Goal: Check status: Check status

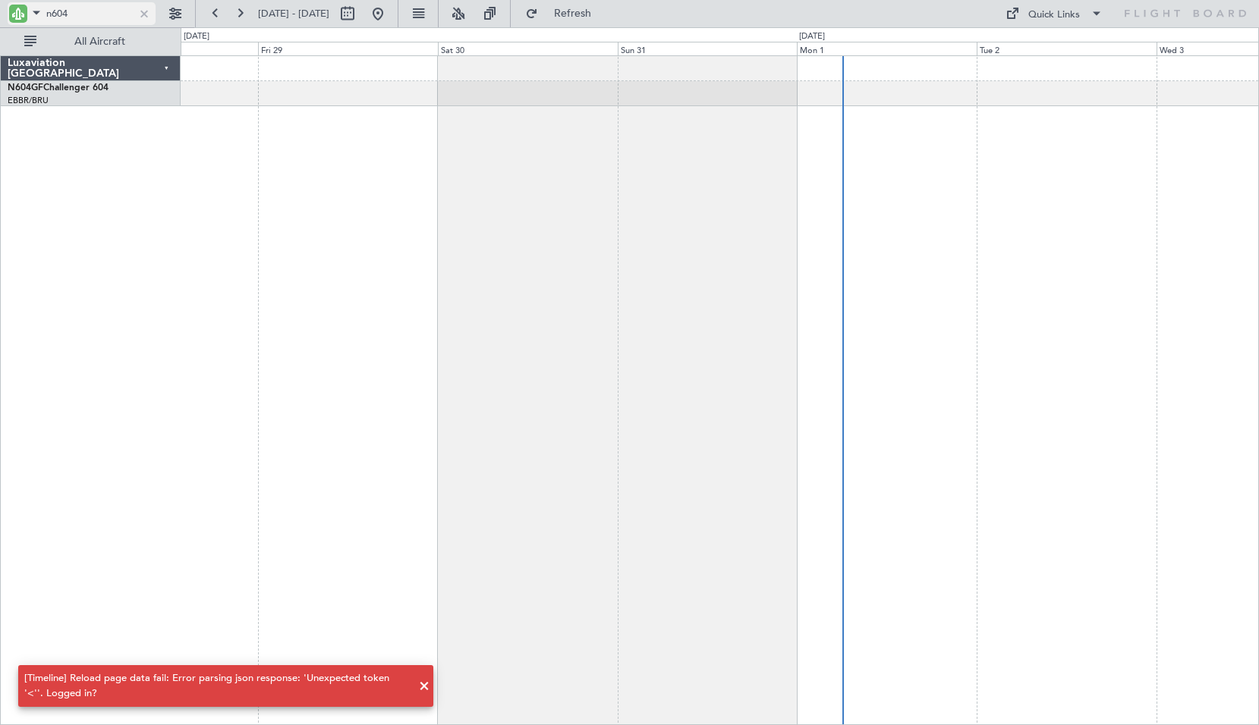
click at [143, 10] on div at bounding box center [144, 13] width 17 height 17
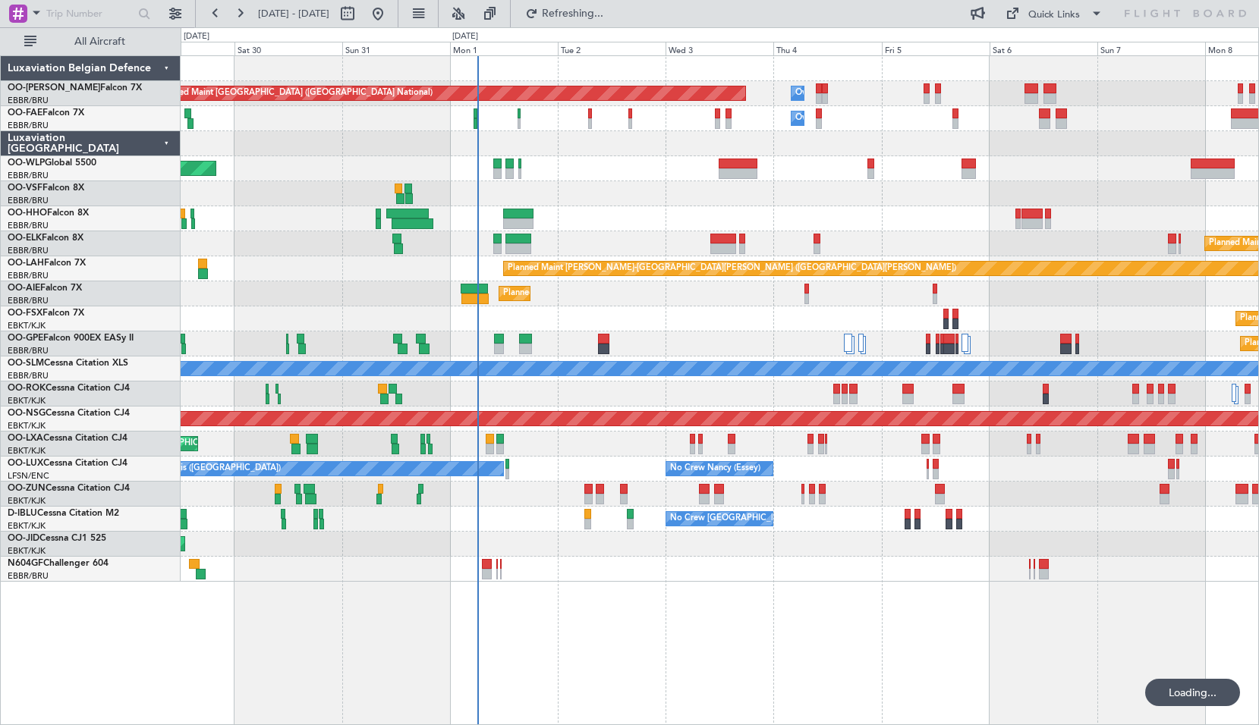
click at [620, 627] on div "Planned Maint [GEOGRAPHIC_DATA] ([GEOGRAPHIC_DATA] National) Owner [GEOGRAPHIC_…" at bounding box center [720, 390] width 1078 height 670
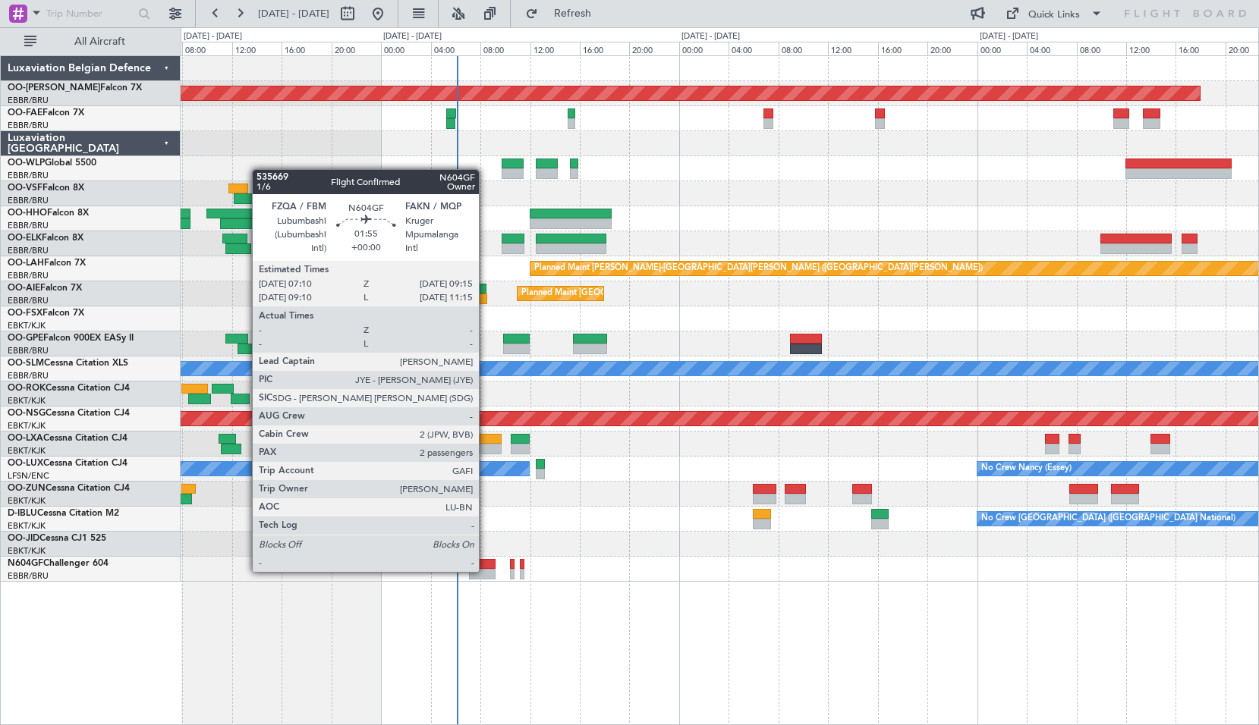
click at [486, 571] on div at bounding box center [482, 574] width 27 height 11
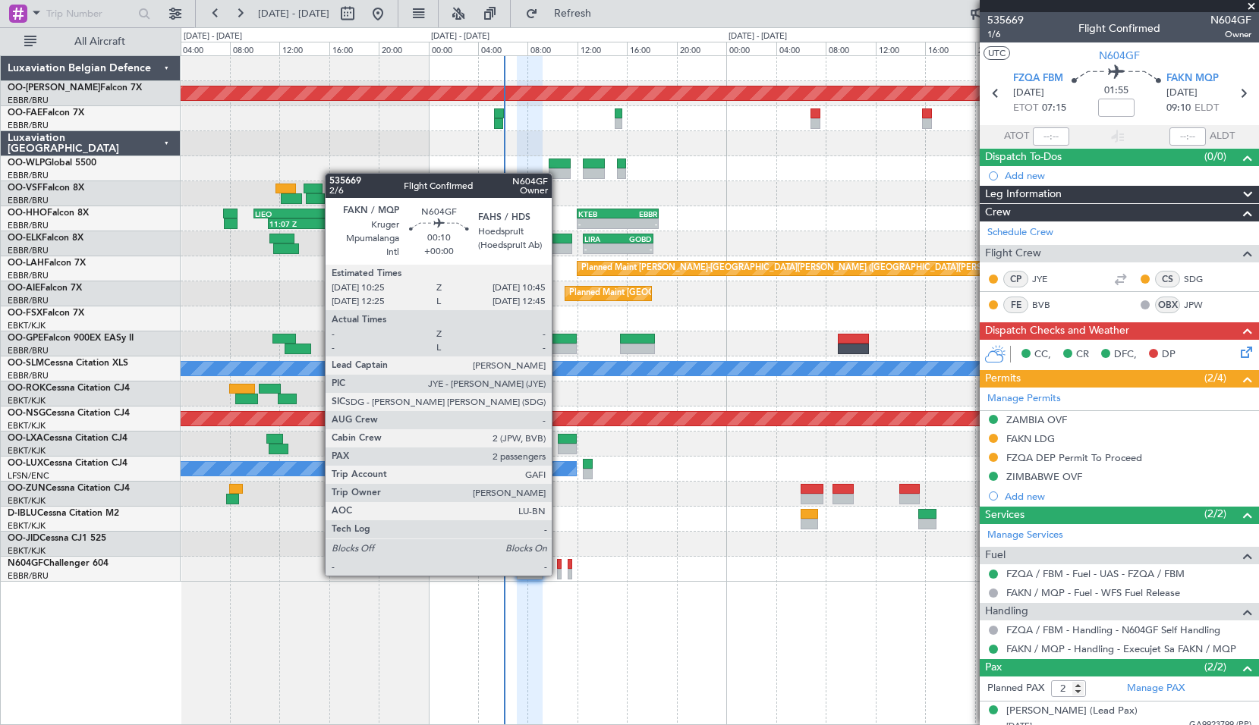
click at [558, 574] on div at bounding box center [559, 574] width 5 height 11
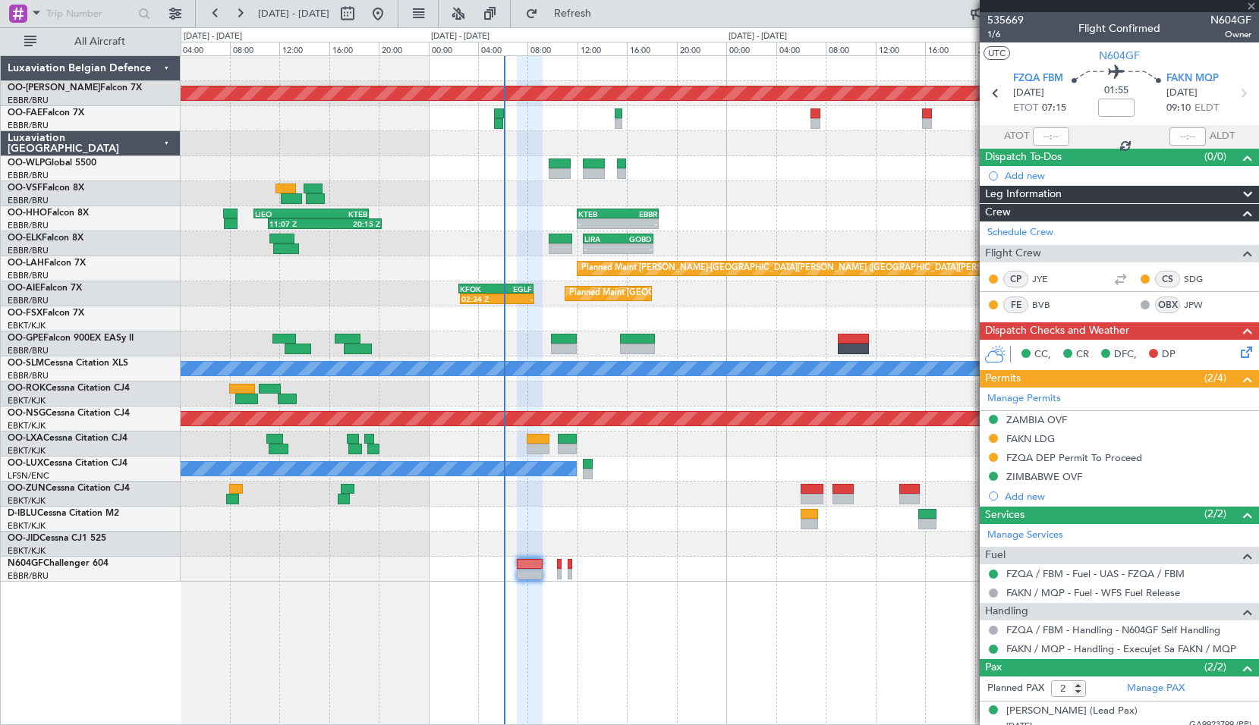
click at [651, 574] on div at bounding box center [719, 569] width 1077 height 25
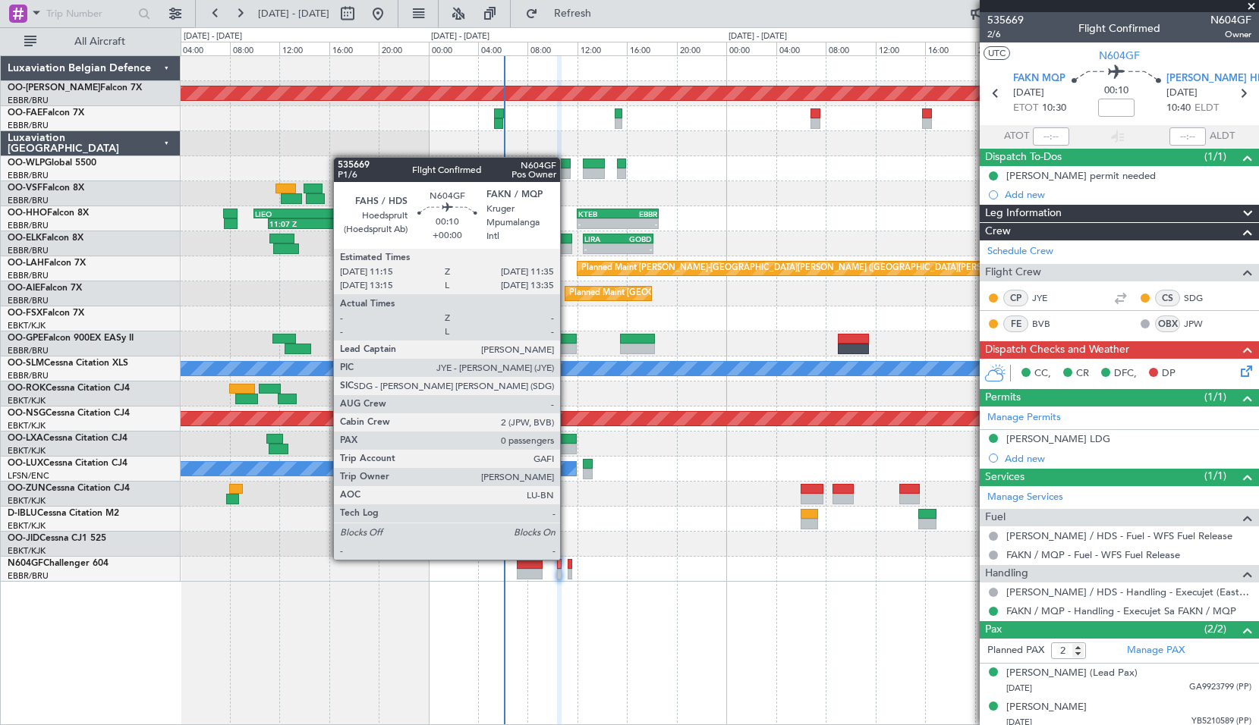
click at [568, 559] on div at bounding box center [570, 564] width 5 height 11
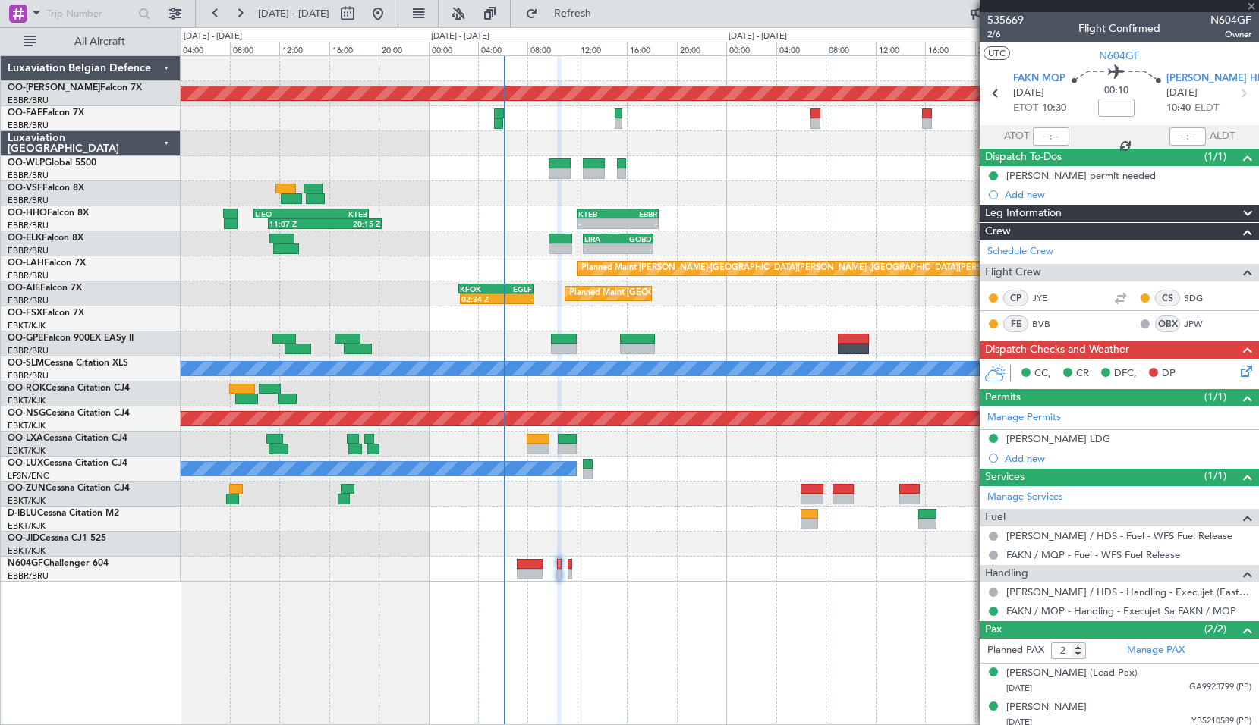
click at [608, 558] on div at bounding box center [719, 569] width 1077 height 25
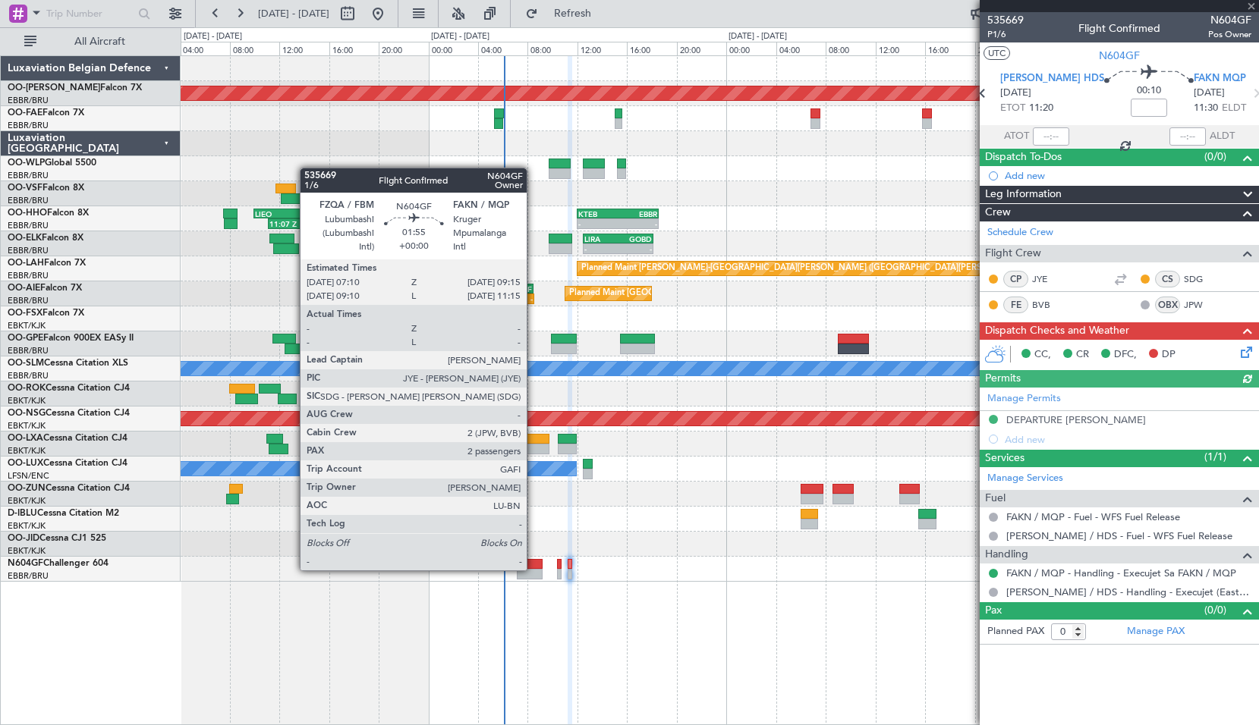
click at [533, 569] on div at bounding box center [530, 574] width 27 height 11
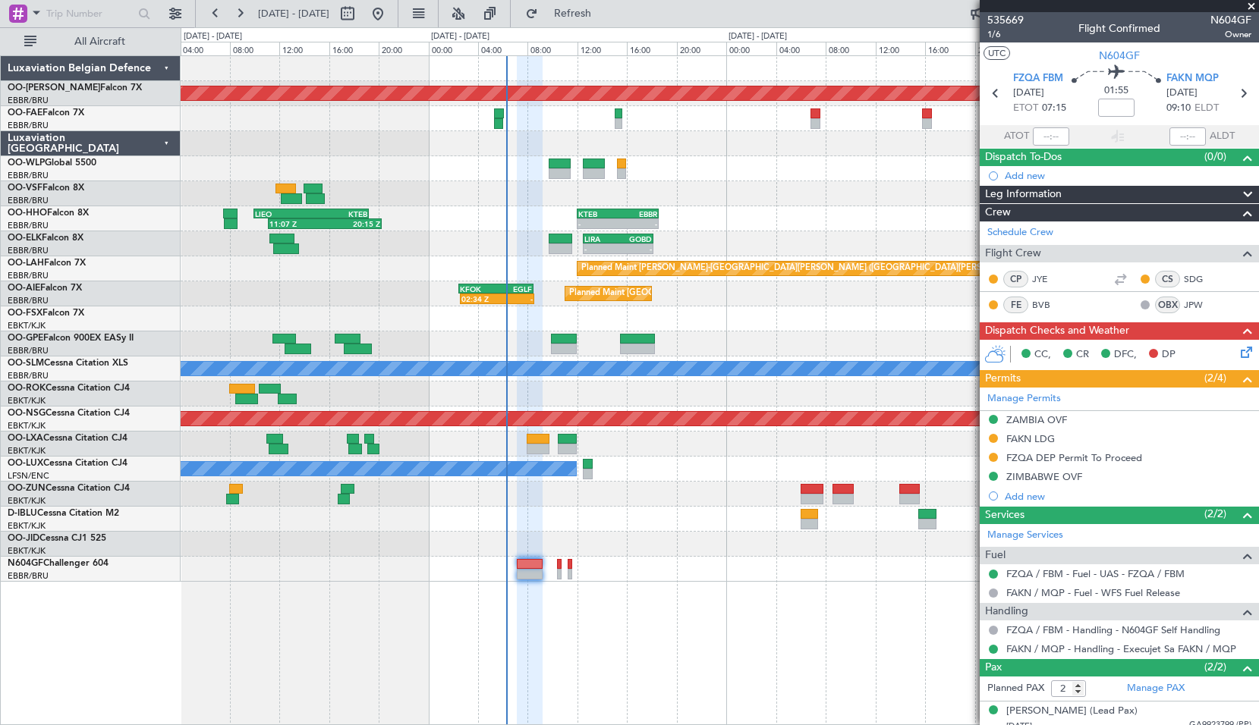
click at [1254, 5] on span at bounding box center [1251, 7] width 15 height 14
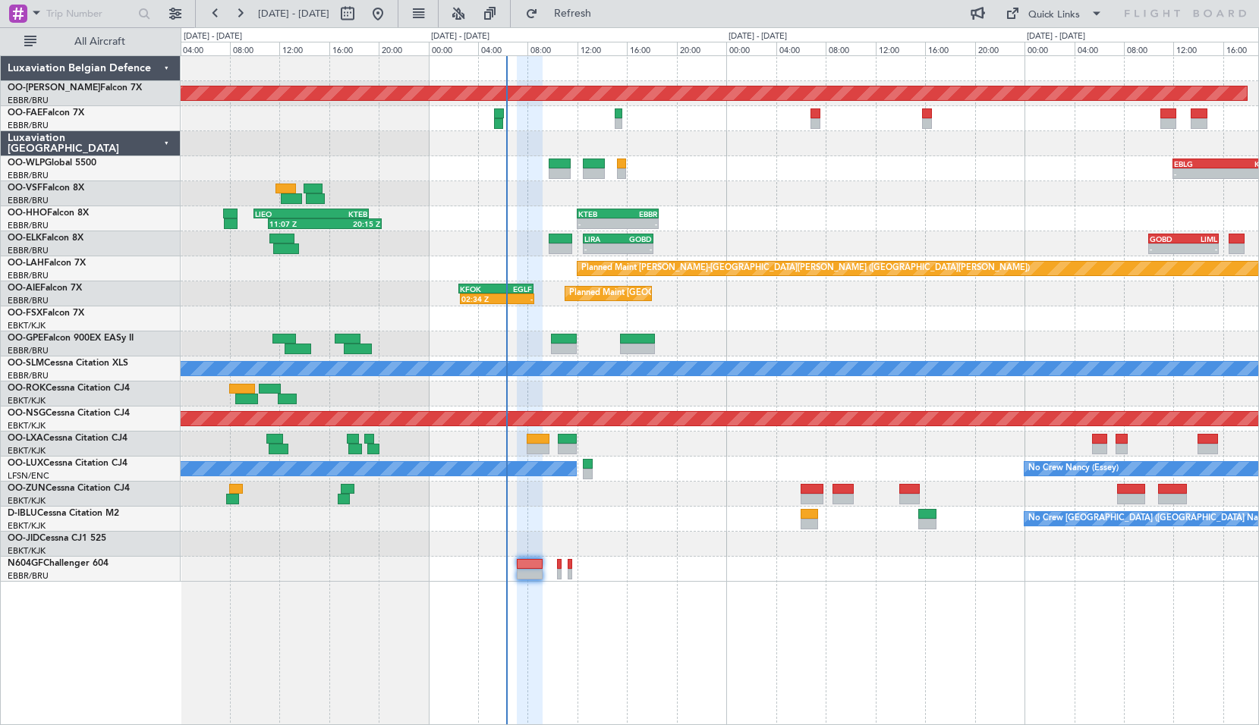
type input "0"
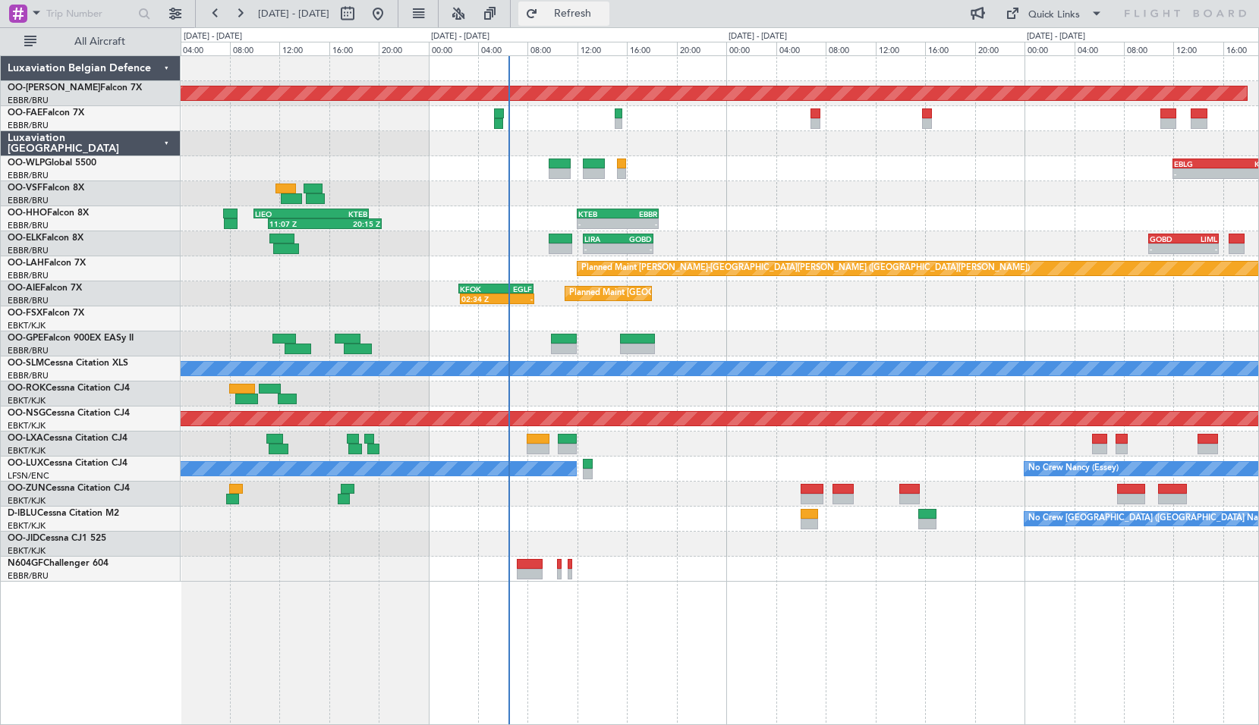
click at [596, 21] on button "Refresh" at bounding box center [563, 14] width 91 height 24
click at [694, 655] on div "Planned Maint [GEOGRAPHIC_DATA] ([GEOGRAPHIC_DATA] National) Owner [GEOGRAPHIC_…" at bounding box center [720, 390] width 1078 height 670
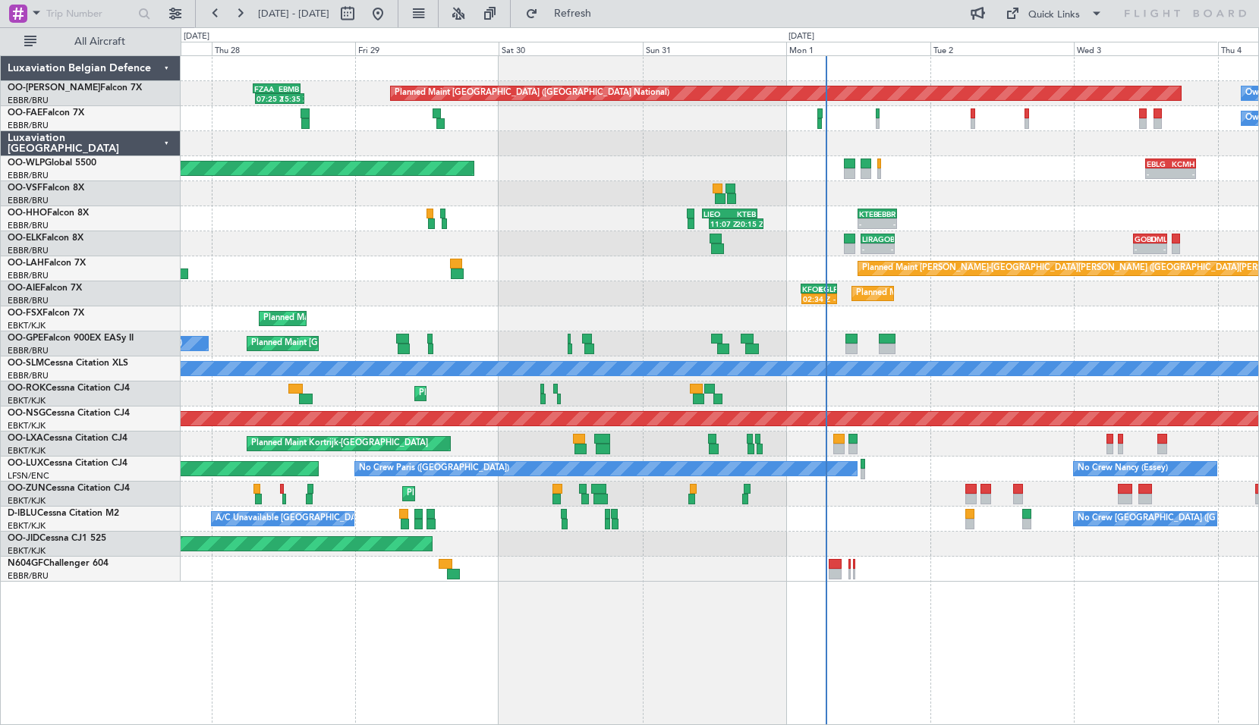
click at [450, 248] on div "Planned Maint [GEOGRAPHIC_DATA] ([GEOGRAPHIC_DATA] National) 07:25 Z 15:35 Z FZ…" at bounding box center [719, 319] width 1077 height 526
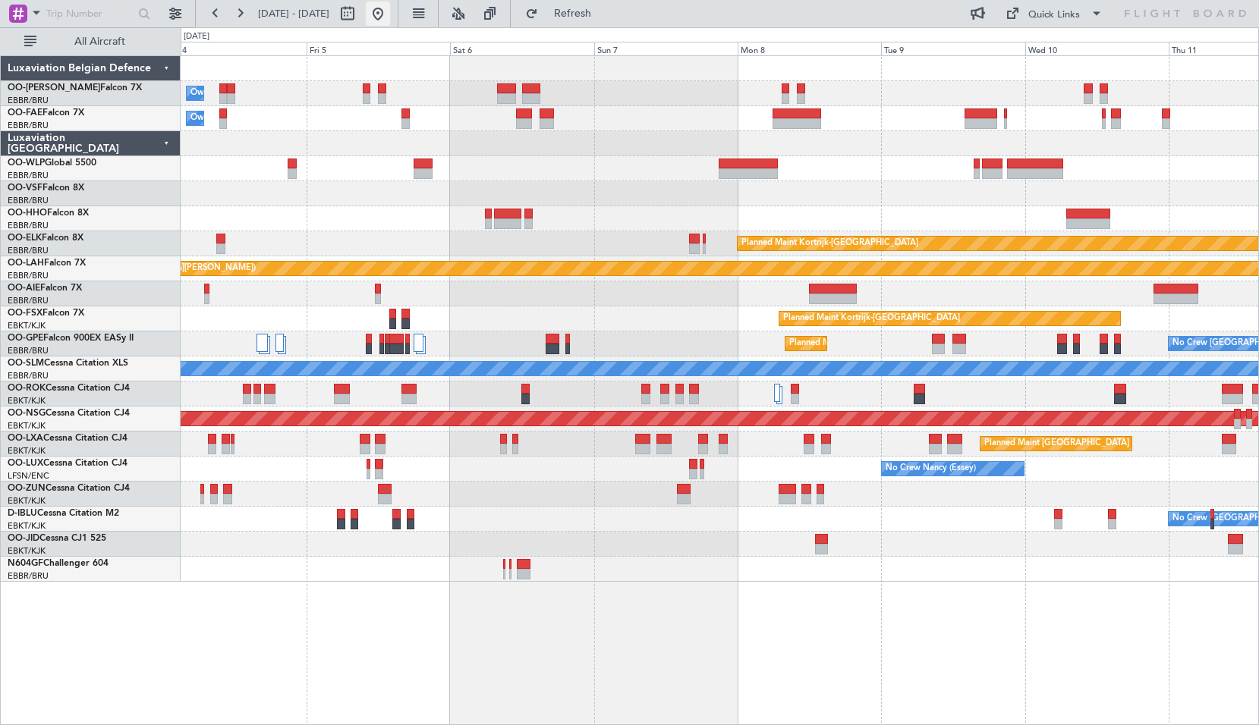
click at [390, 11] on button at bounding box center [378, 14] width 24 height 24
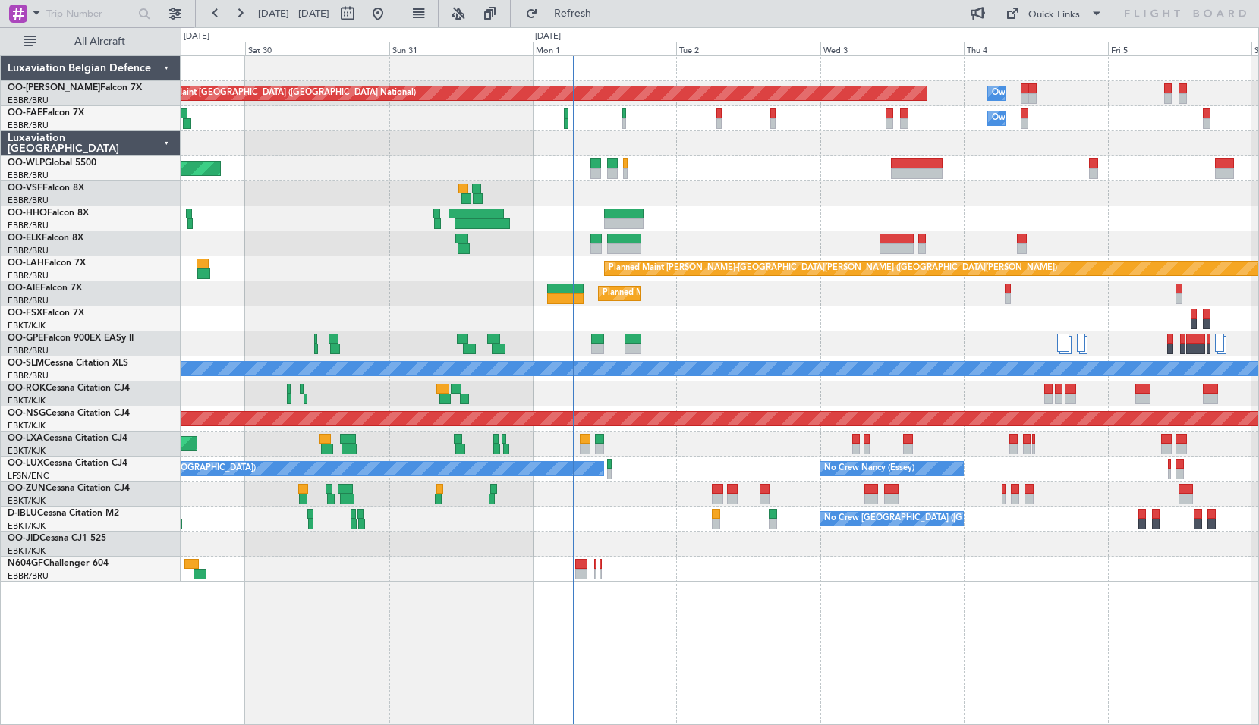
click at [810, 335] on div "Owner Melsbroek Air Base Planned Maint [GEOGRAPHIC_DATA] ([GEOGRAPHIC_DATA]) Ow…" at bounding box center [719, 319] width 1077 height 526
